Goal: Task Accomplishment & Management: Manage account settings

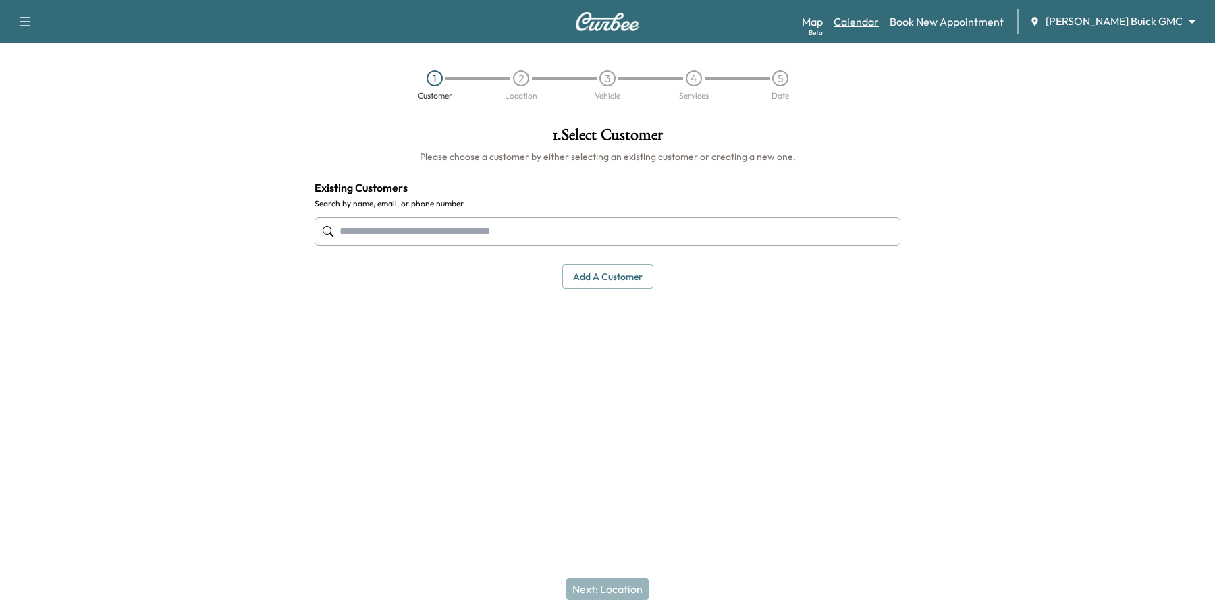
click at [879, 22] on link "Calendar" at bounding box center [855, 21] width 45 height 16
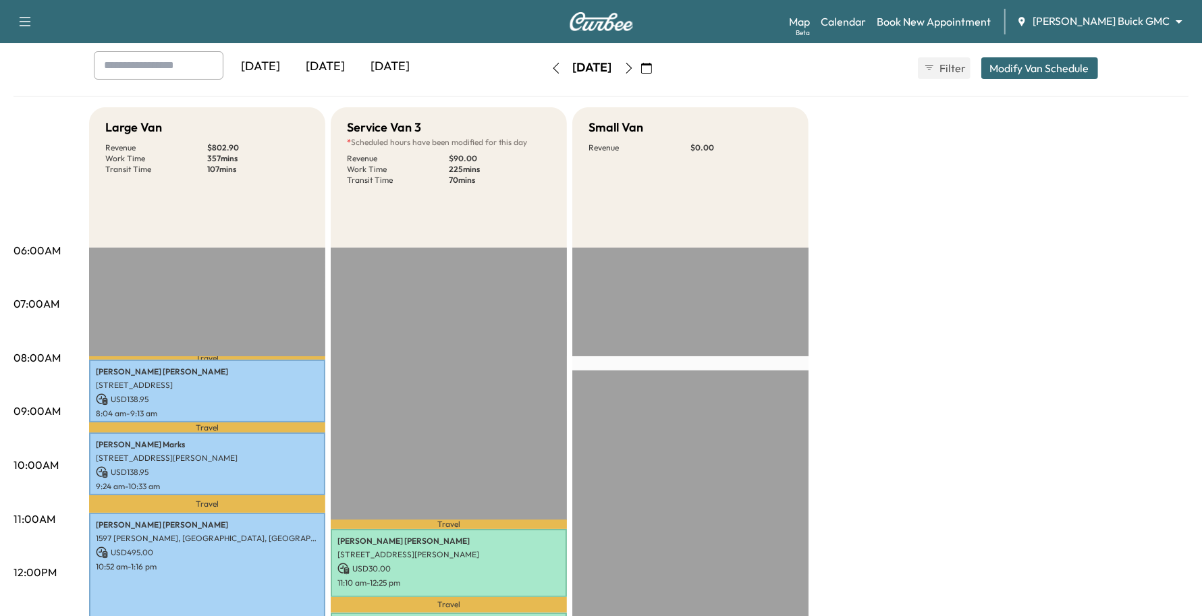
scroll to position [84, 0]
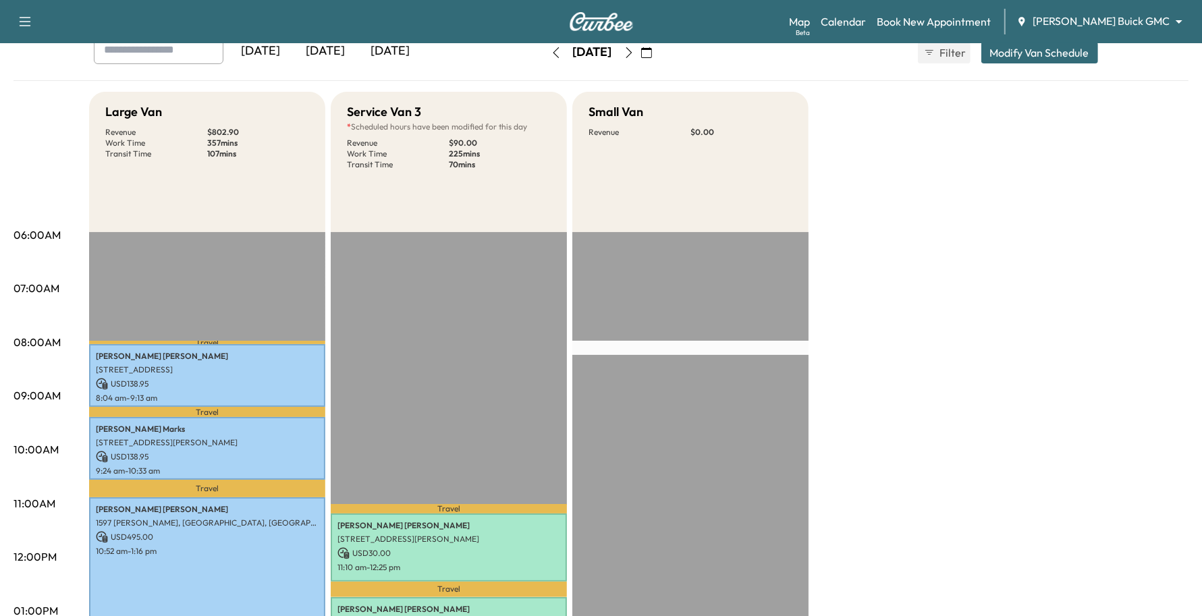
click at [658, 54] on button "button" at bounding box center [646, 53] width 23 height 22
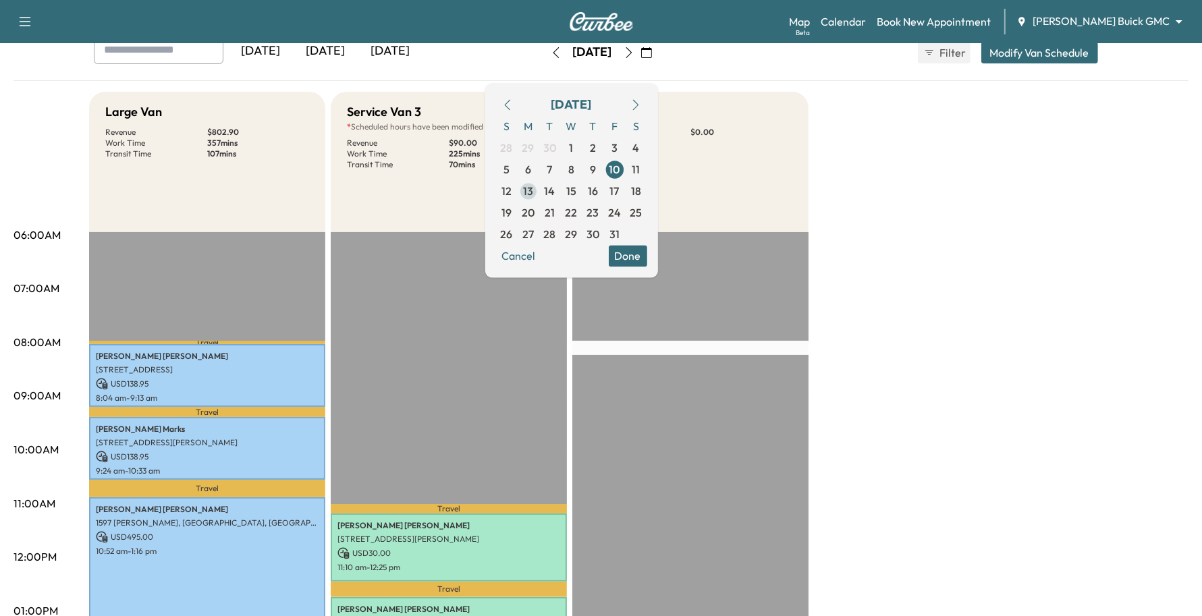
click at [533, 189] on span "13" at bounding box center [528, 191] width 10 height 16
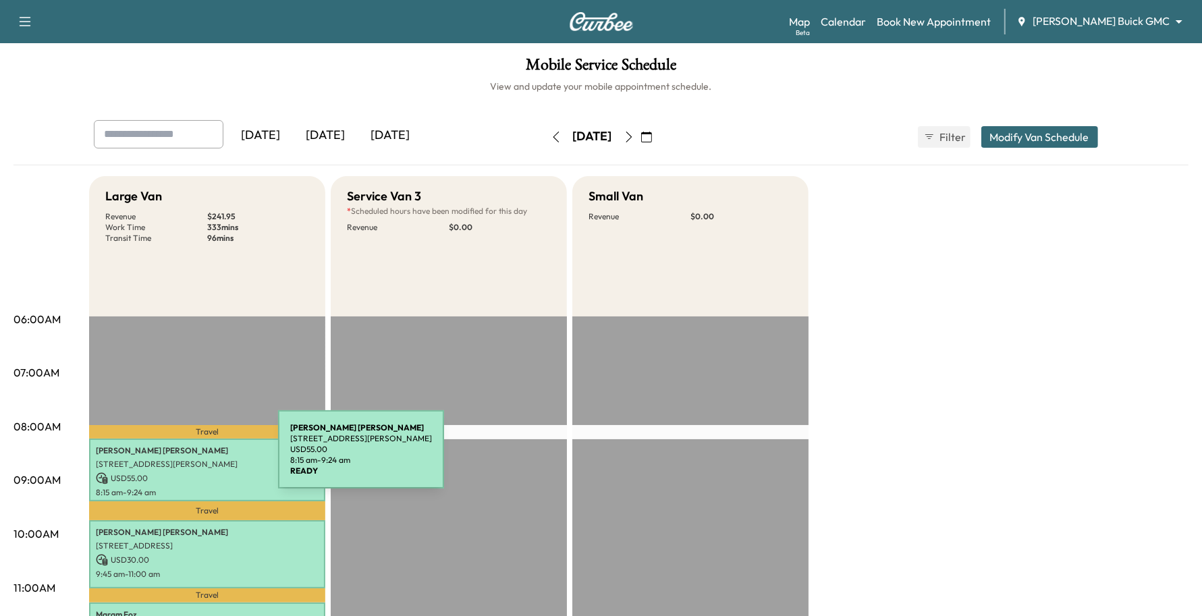
click at [177, 459] on p "[STREET_ADDRESS][PERSON_NAME]" at bounding box center [207, 464] width 223 height 11
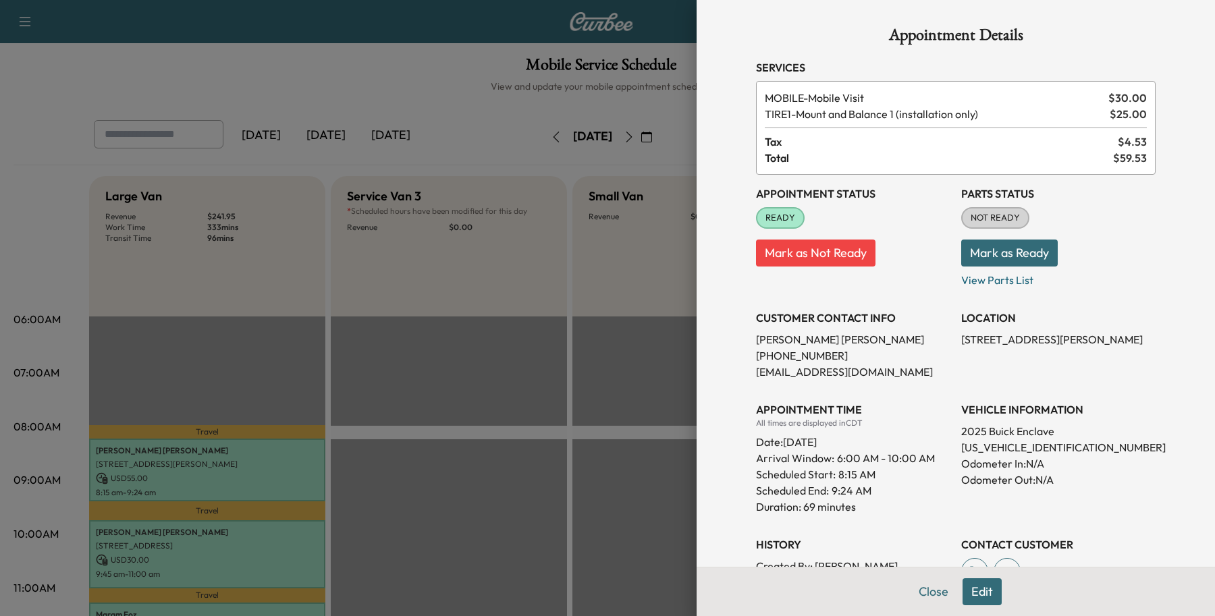
click at [972, 584] on button "Edit" at bounding box center [981, 591] width 39 height 27
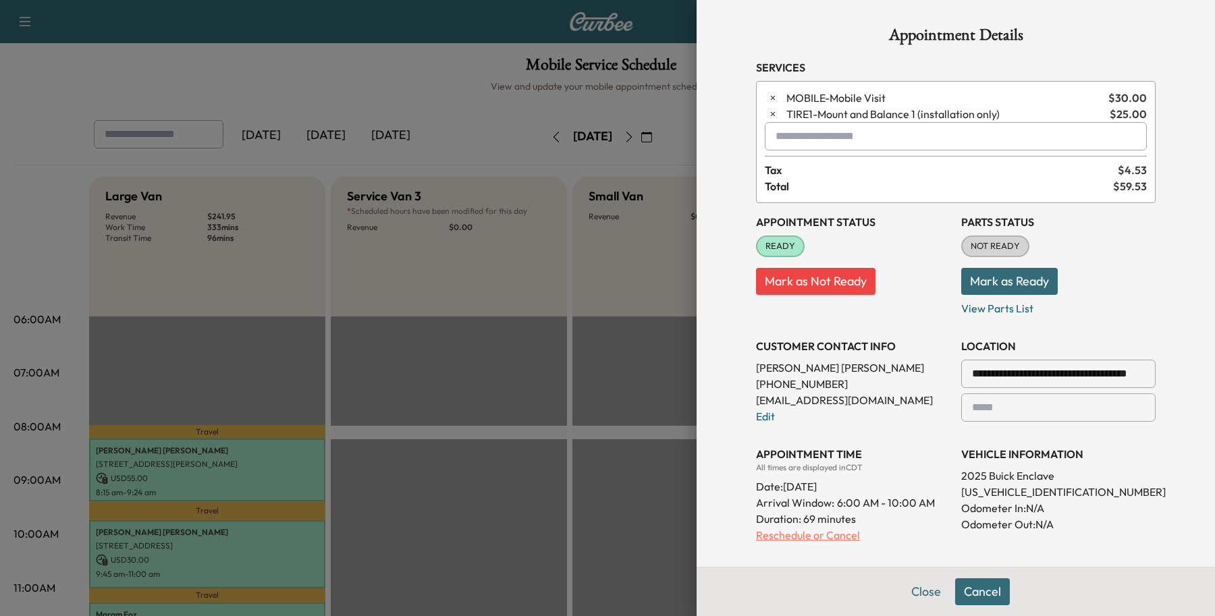
click at [834, 533] on p "Reschedule or Cancel" at bounding box center [853, 535] width 194 height 16
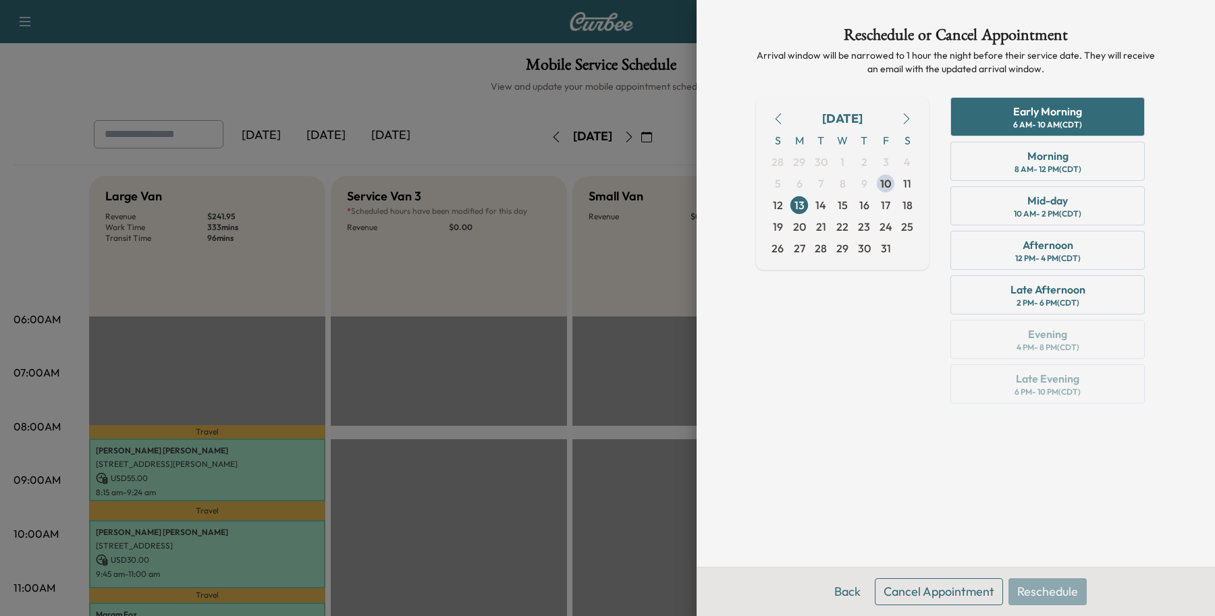
click at [925, 599] on button "Cancel Appointment" at bounding box center [939, 591] width 128 height 27
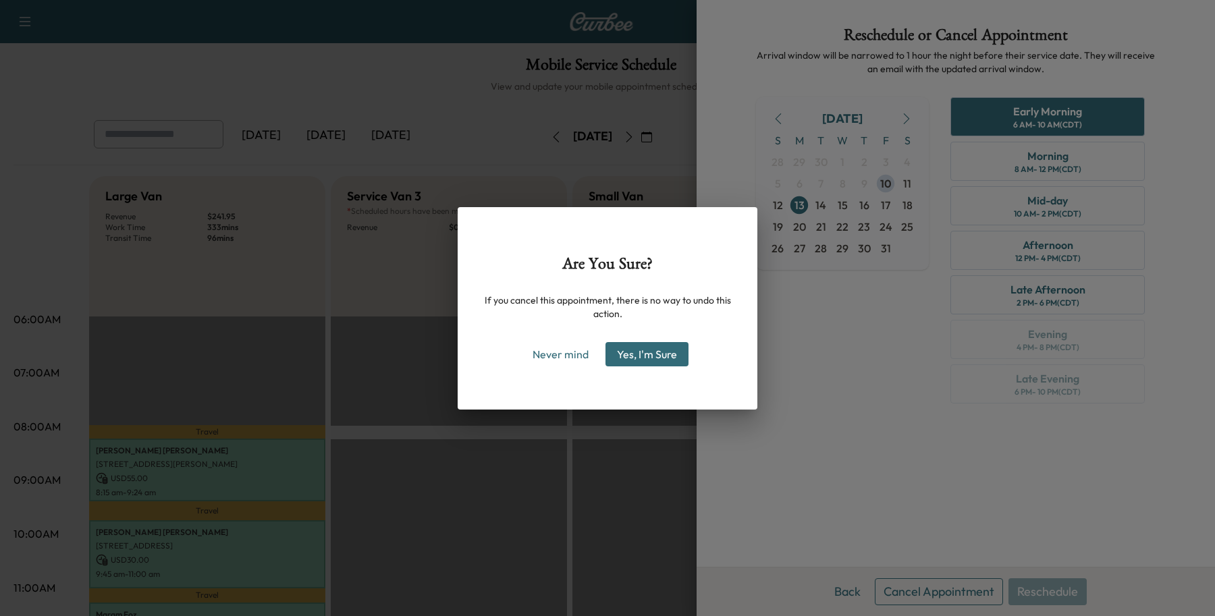
click at [674, 348] on button "Yes, I'm Sure" at bounding box center [646, 354] width 83 height 24
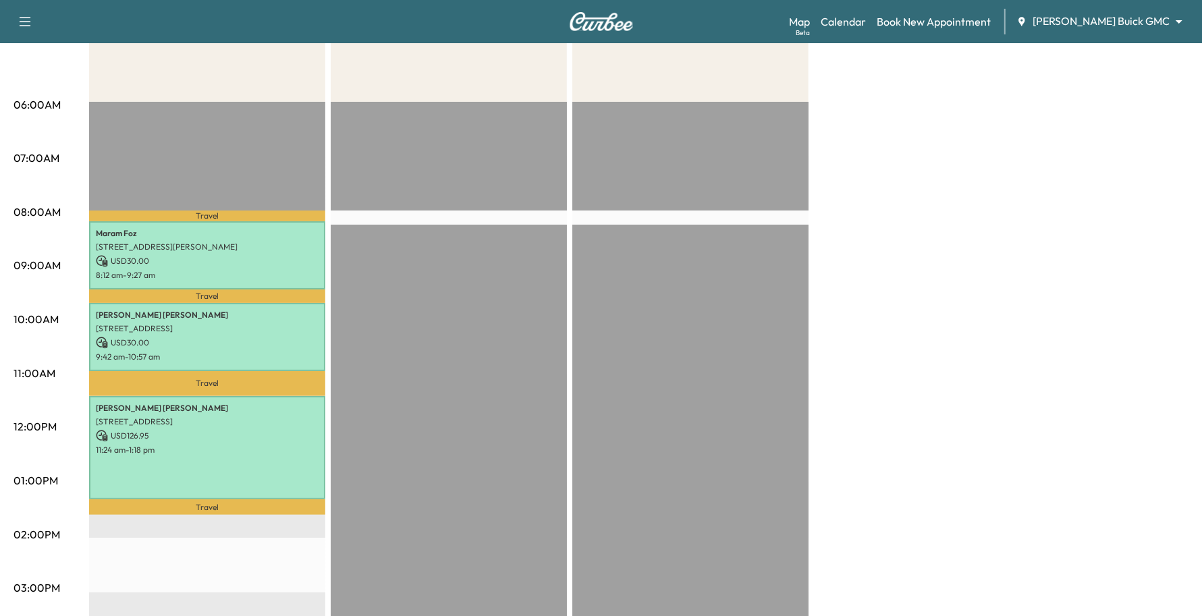
scroll to position [253, 0]
